Goal: Ask a question

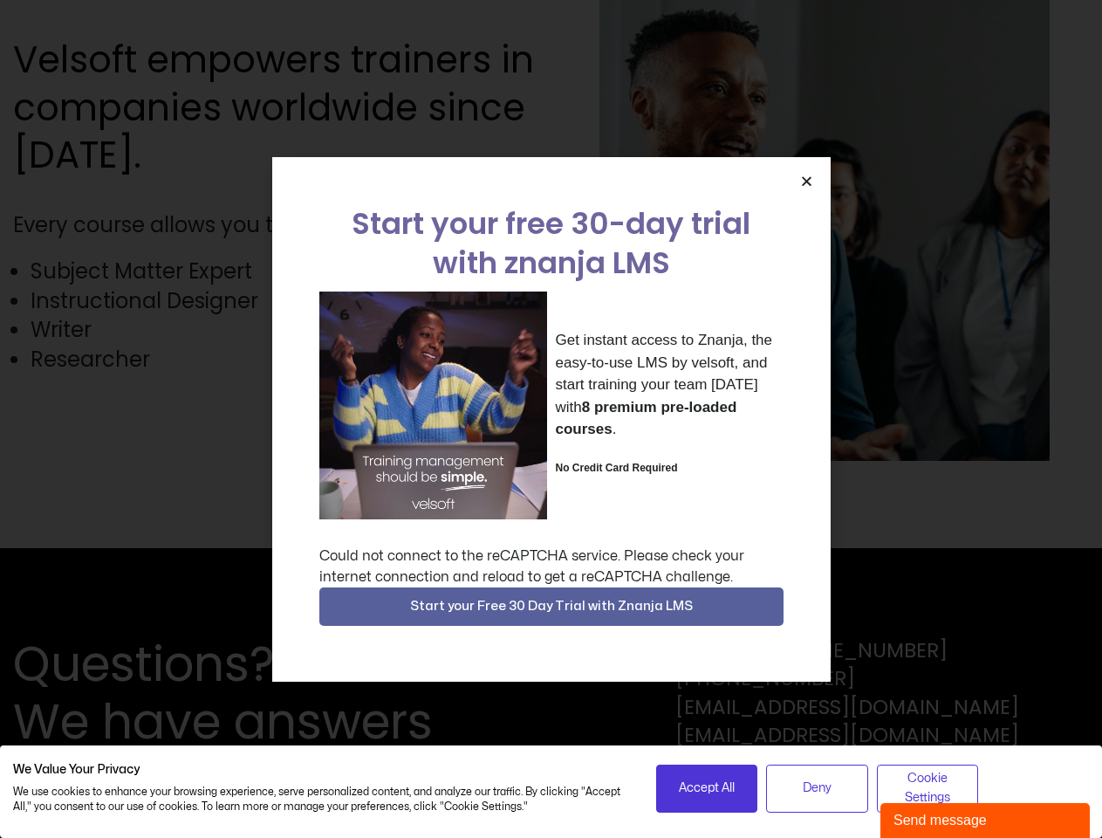
click at [551, 419] on div "Get instant access to Znanja, the easy-to-use LMS by velsoft, and start trainin…" at bounding box center [551, 406] width 464 height 228
click at [806, 181] on icon "Close" at bounding box center [806, 181] width 13 height 13
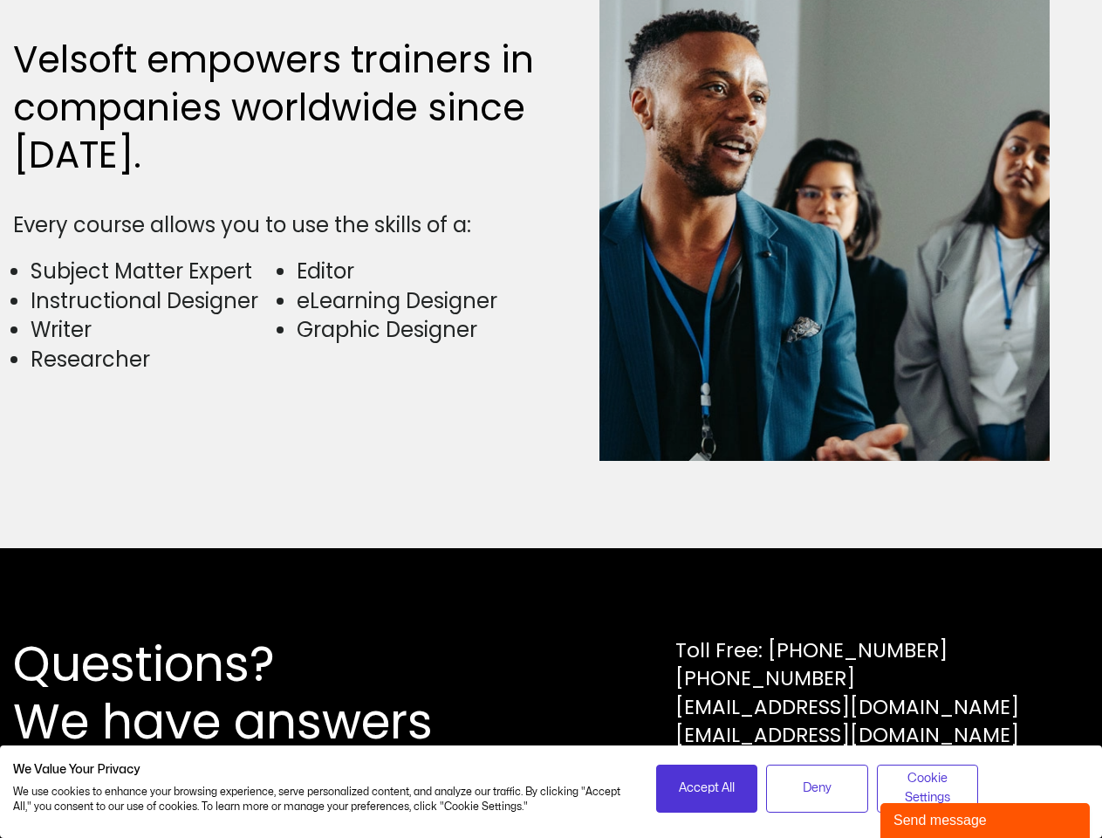
click at [552, 607] on div "Questions? We have answers Toll Free: [PHONE_NUMBER] [PHONE_NUMBER] [EMAIL_ADDR…" at bounding box center [551, 693] width 1102 height 290
click at [707, 788] on span "Accept All" at bounding box center [707, 788] width 56 height 19
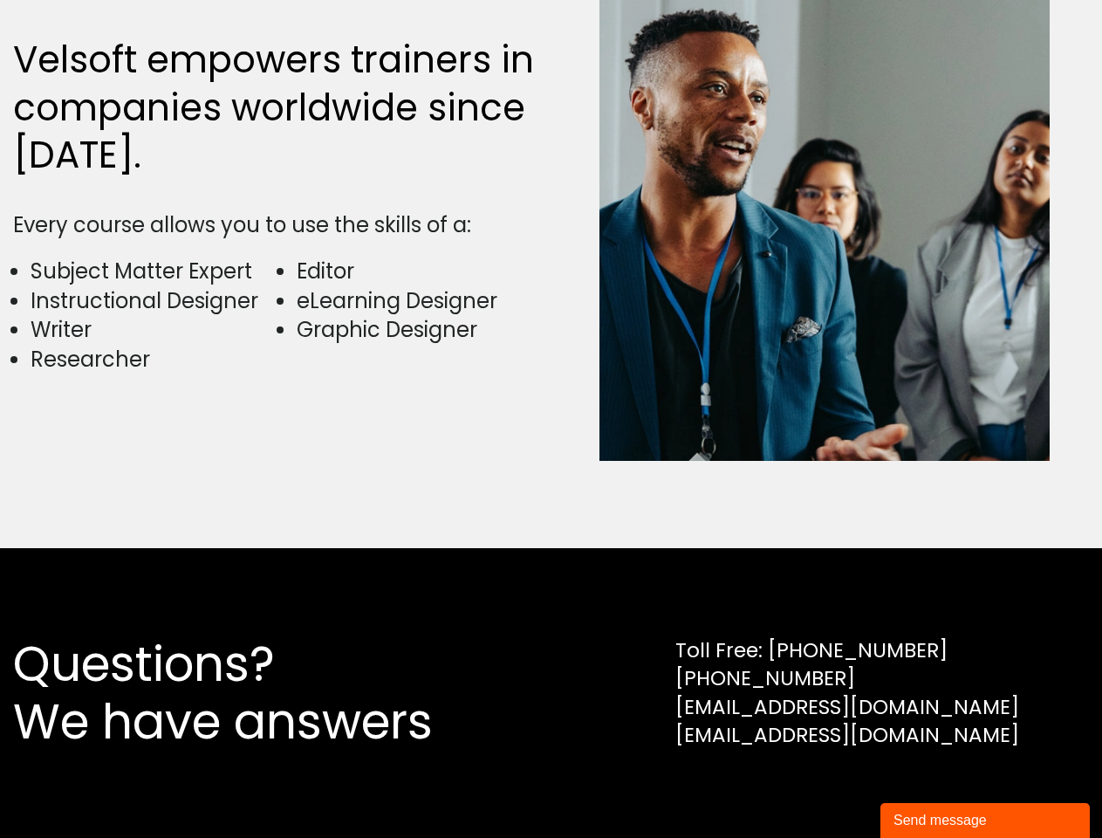
click at [817, 788] on div "Questions? We have answers Toll Free: [PHONE_NUMBER] [PHONE_NUMBER] [EMAIL_ADDR…" at bounding box center [551, 693] width 1102 height 290
click at [928, 788] on div "Questions? We have answers Toll Free: [PHONE_NUMBER] [PHONE_NUMBER] [EMAIL_ADDR…" at bounding box center [551, 693] width 1102 height 290
click at [985, 820] on div "Send message" at bounding box center [985, 820] width 183 height 21
